Goal: Task Accomplishment & Management: Use online tool/utility

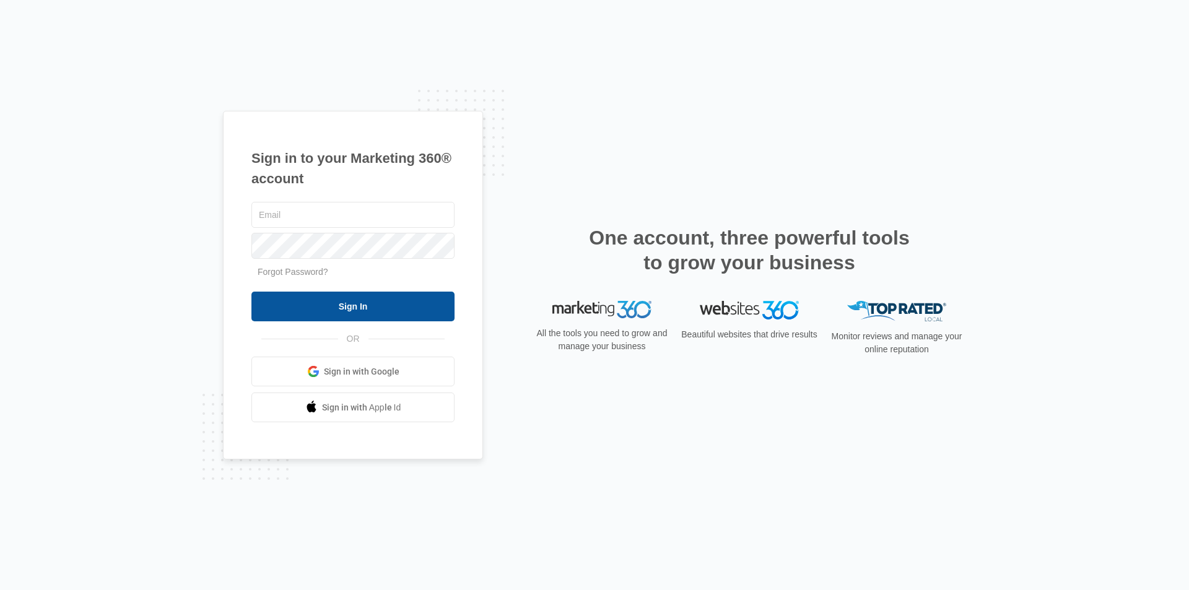
type input "[EMAIL_ADDRESS][DOMAIN_NAME]"
click at [320, 305] on input "Sign In" at bounding box center [352, 307] width 203 height 30
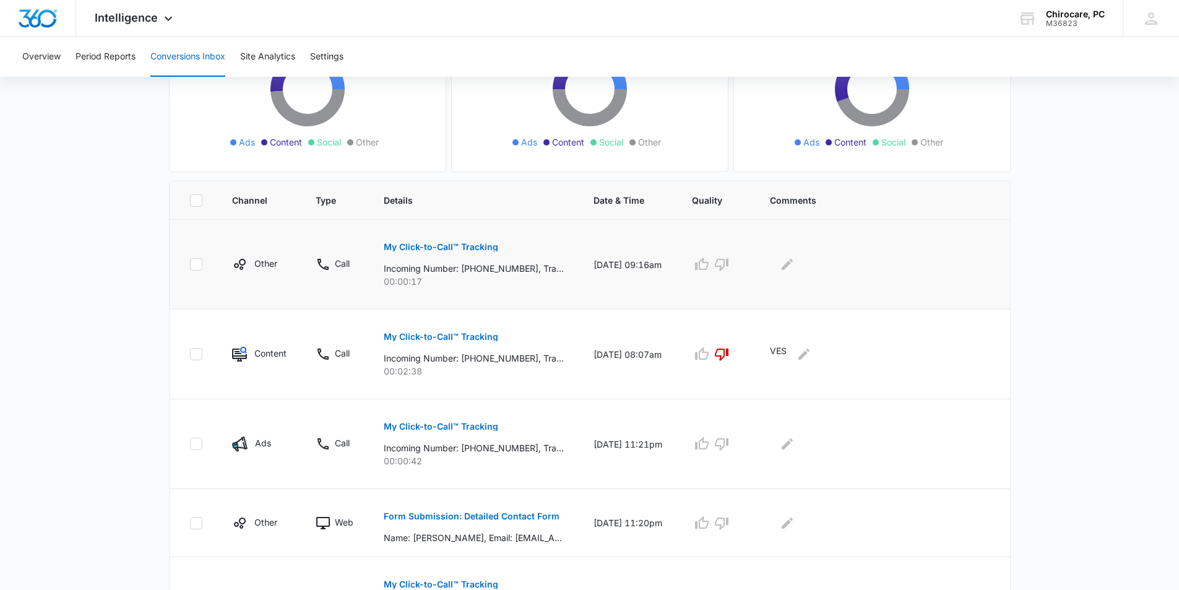
scroll to position [186, 0]
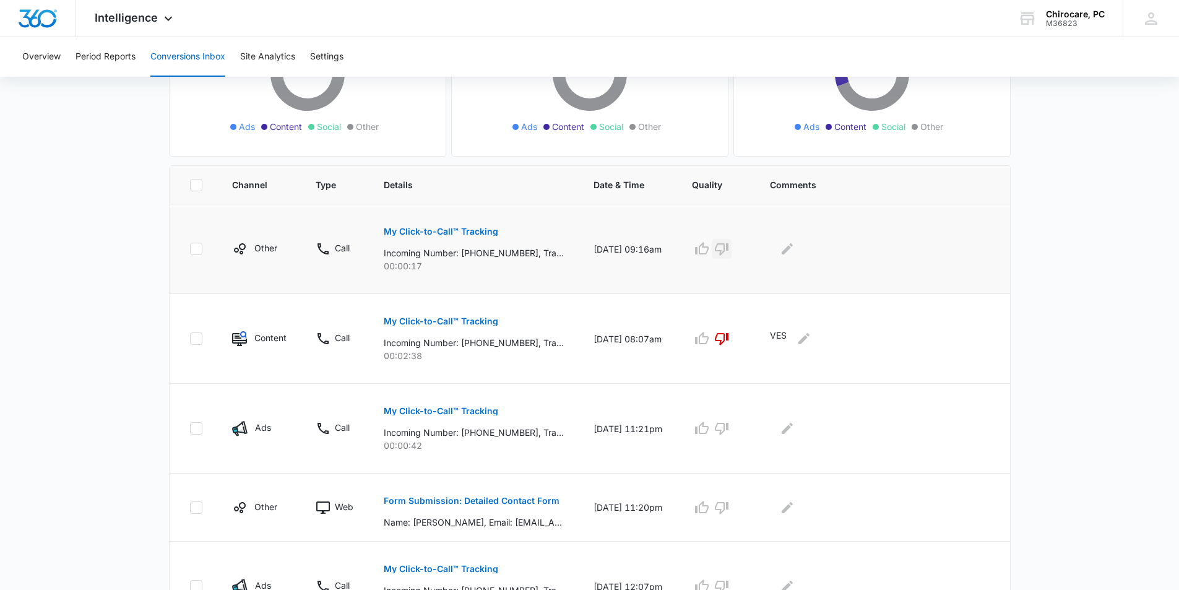
click at [726, 248] on icon "button" at bounding box center [721, 248] width 15 height 15
click at [795, 248] on icon "Edit Comments" at bounding box center [787, 248] width 15 height 15
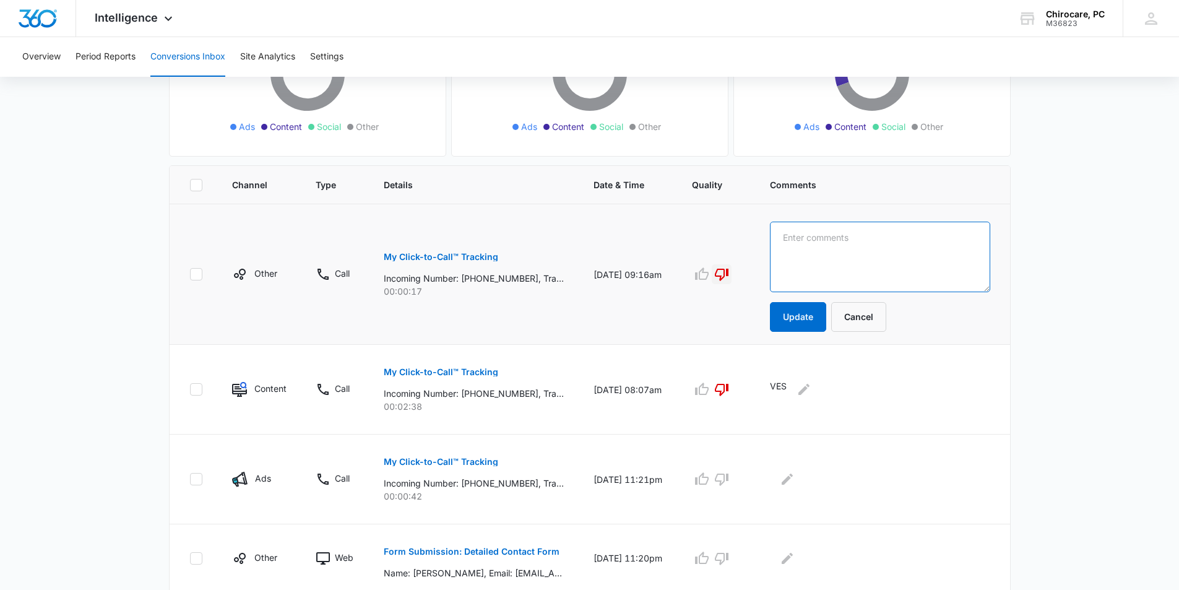
click at [802, 250] on textarea at bounding box center [880, 257] width 220 height 71
type textarea "VES CLIENT CALLING RE: APPT"
click at [816, 311] on button "Update" at bounding box center [798, 317] width 56 height 30
